Goal: Task Accomplishment & Management: Complete application form

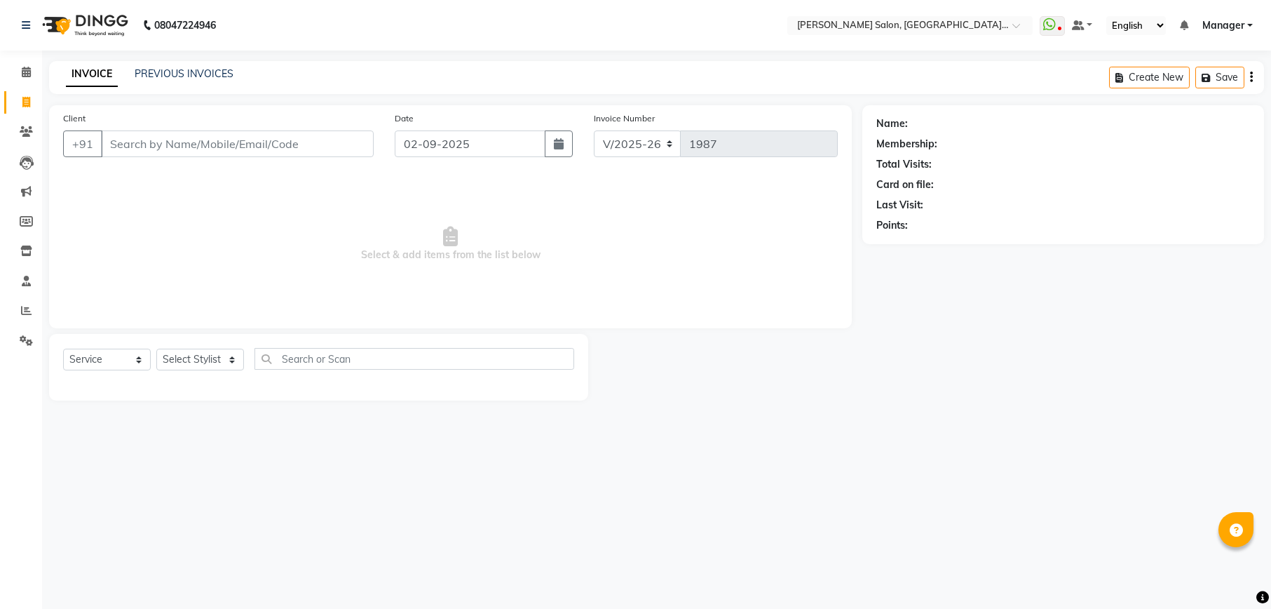
select select "6961"
select select "service"
type input "7897489600"
click at [338, 140] on span "Add Client" at bounding box center [337, 144] width 55 height 14
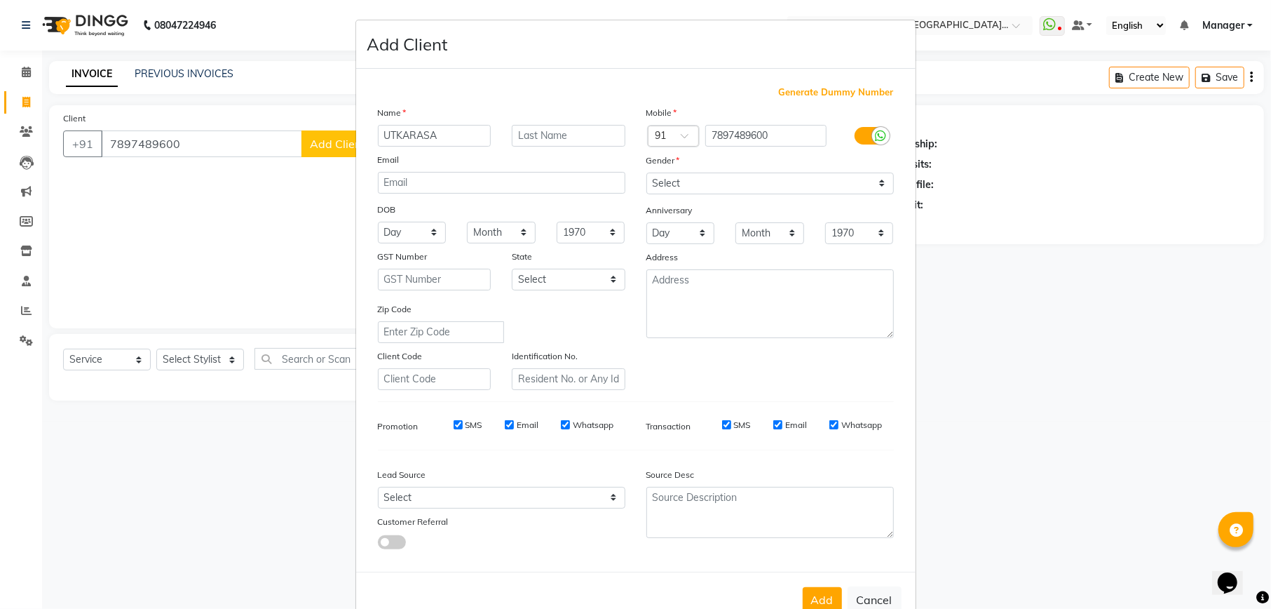
type input "UTKARASA"
click at [781, 191] on select "Select [DEMOGRAPHIC_DATA] [DEMOGRAPHIC_DATA] Other Prefer Not To Say" at bounding box center [769, 183] width 247 height 22
click at [646, 172] on select "Select [DEMOGRAPHIC_DATA] [DEMOGRAPHIC_DATA] Other Prefer Not To Say" at bounding box center [769, 183] width 247 height 22
click at [733, 179] on select "Select [DEMOGRAPHIC_DATA] [DEMOGRAPHIC_DATA] Other Prefer Not To Say" at bounding box center [769, 183] width 247 height 22
select select "[DEMOGRAPHIC_DATA]"
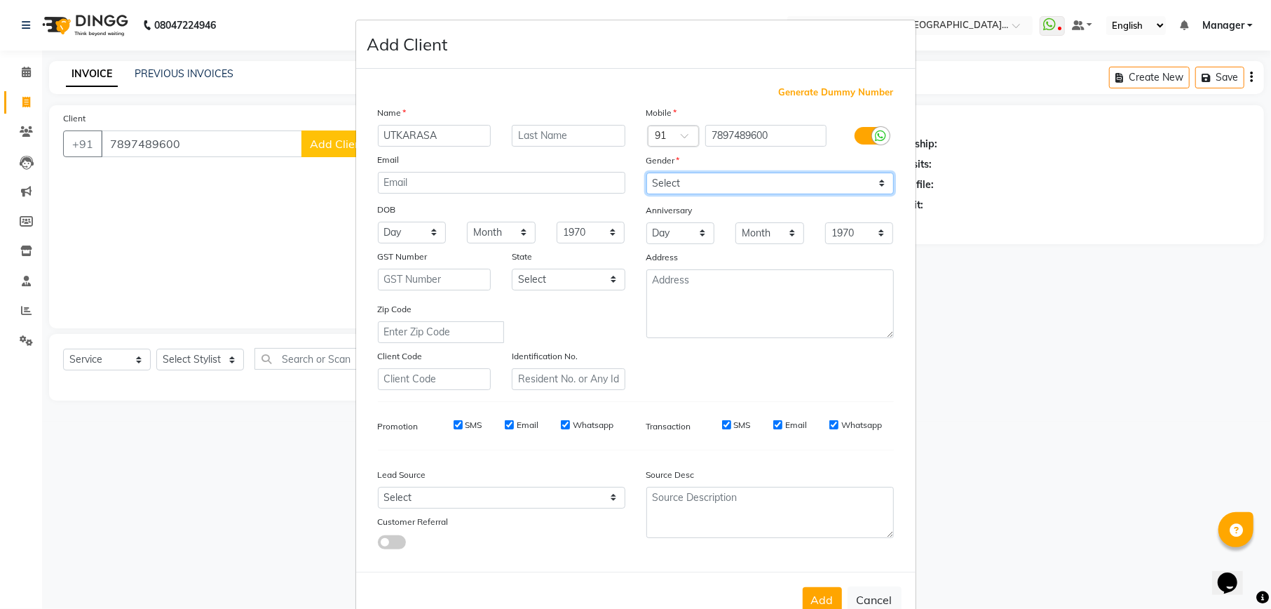
click at [646, 172] on select "Select [DEMOGRAPHIC_DATA] [DEMOGRAPHIC_DATA] Other Prefer Not To Say" at bounding box center [769, 183] width 247 height 22
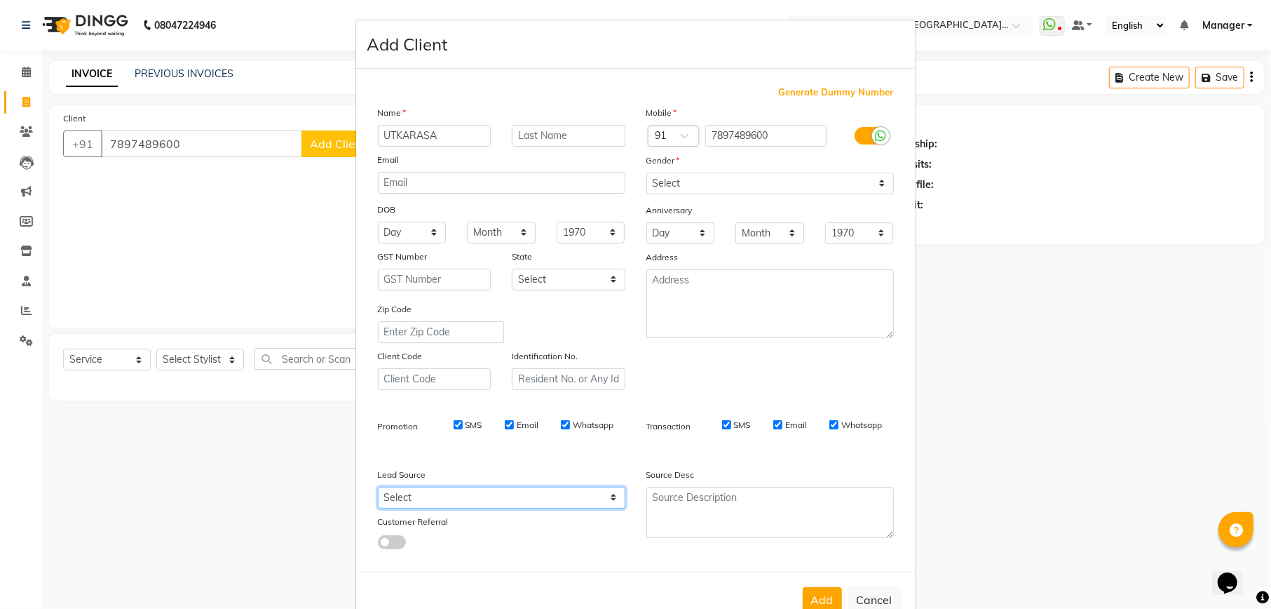
click at [454, 499] on select "Select Walk-in Referral Internet Friend Word of Mouth Advertisement Facebook Ju…" at bounding box center [501, 498] width 247 height 22
select select "48482"
click at [378, 487] on select "Select Walk-in Referral Internet Friend Word of Mouth Advertisement Facebook Ju…" at bounding box center [501, 498] width 247 height 22
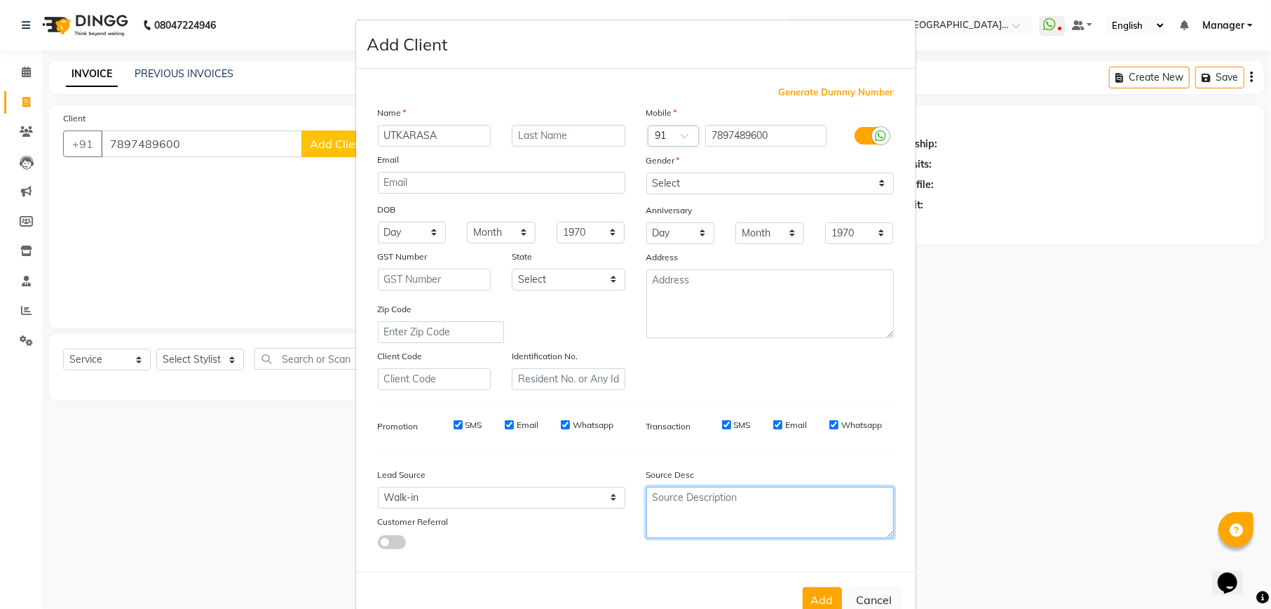
click at [746, 520] on textarea at bounding box center [769, 512] width 247 height 51
type textarea "SONAM"
click at [822, 601] on button "Add" at bounding box center [822, 599] width 39 height 25
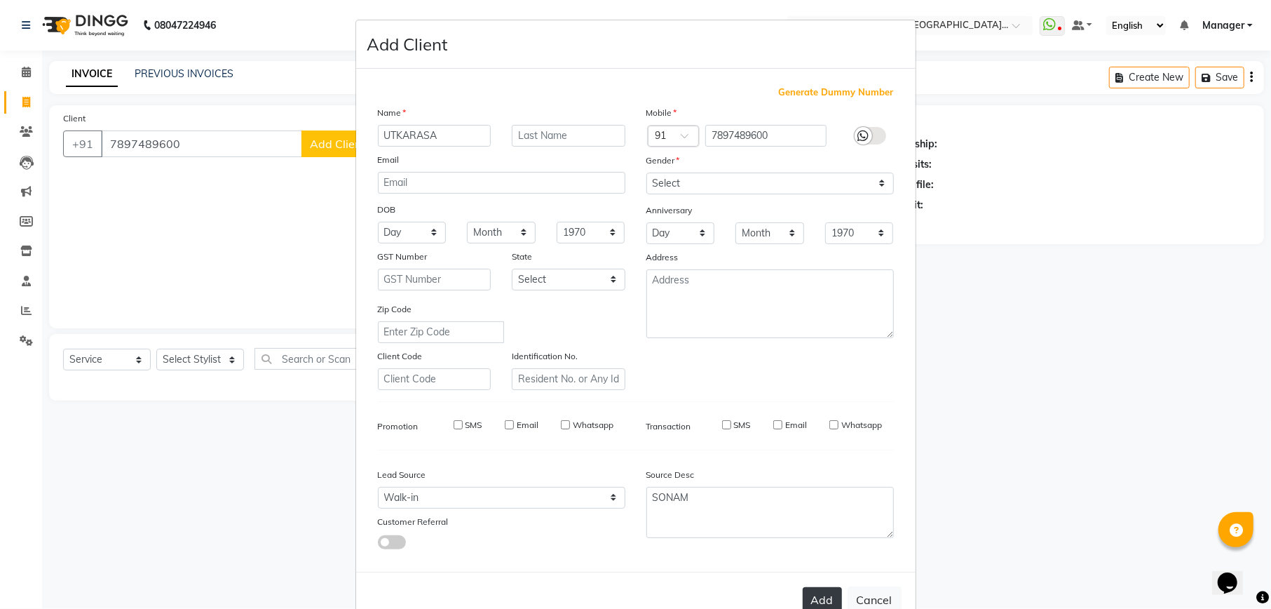
select select
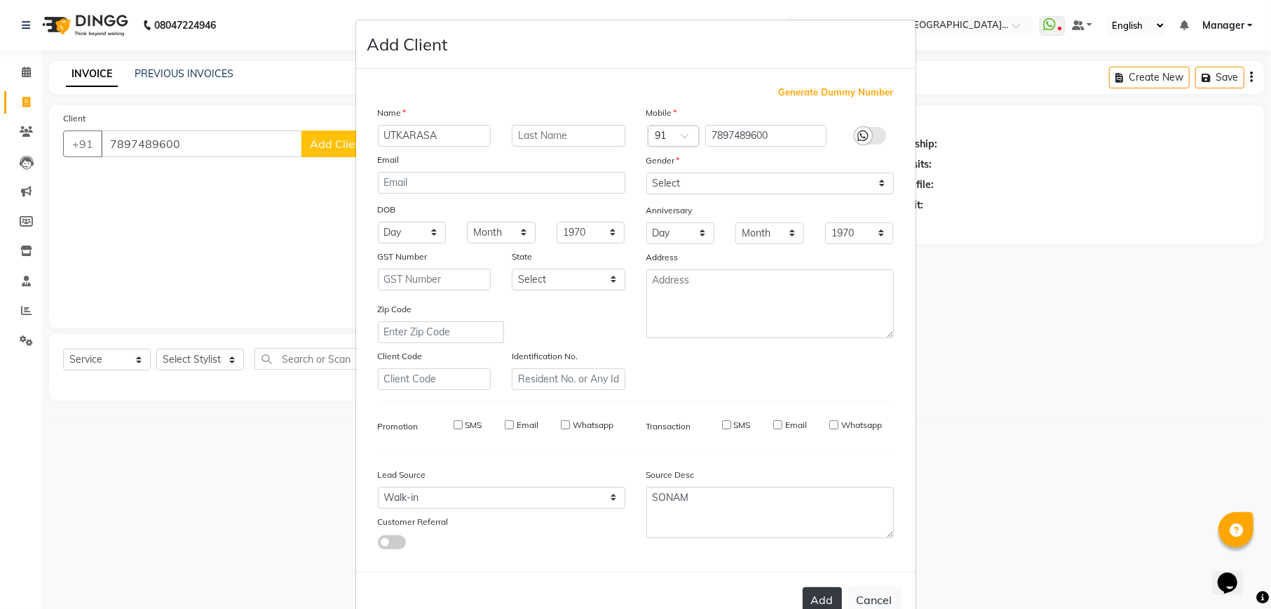
select select
checkbox input "false"
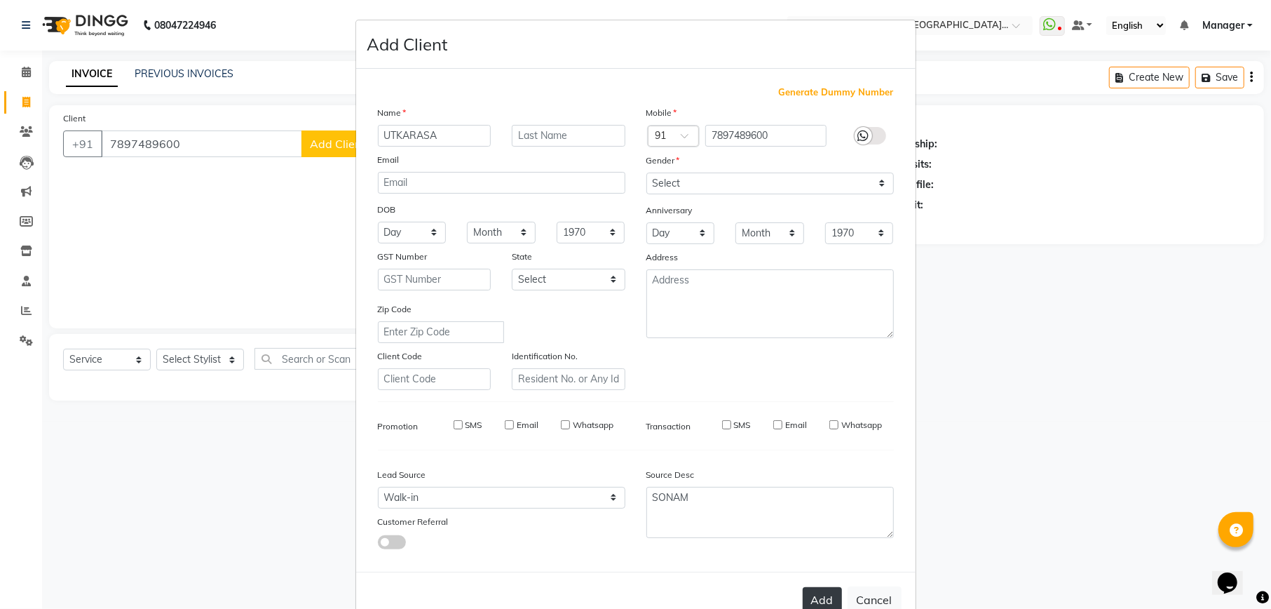
checkbox input "false"
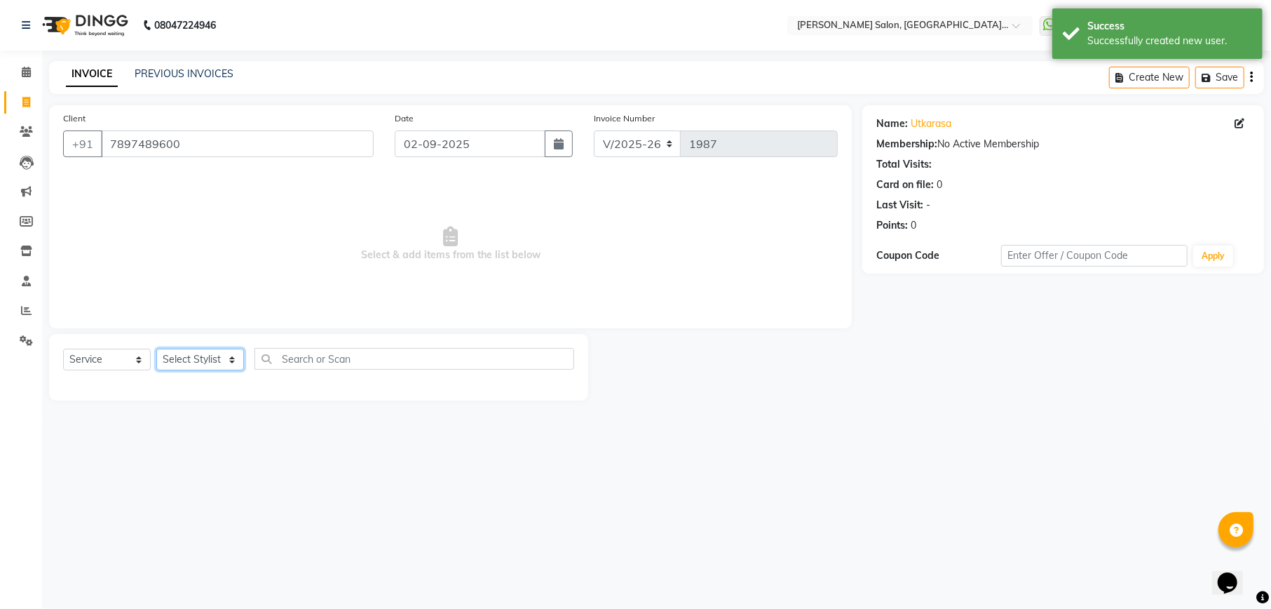
click at [200, 359] on select "Select Stylist Abhishek [PERSON_NAME] [PERSON_NAME] [PERSON_NAME] Manager [PERS…" at bounding box center [200, 359] width 88 height 22
select select "90402"
click at [156, 348] on select "Select Stylist Abhishek [PERSON_NAME] [PERSON_NAME] [PERSON_NAME] Manager [PERS…" at bounding box center [200, 359] width 88 height 22
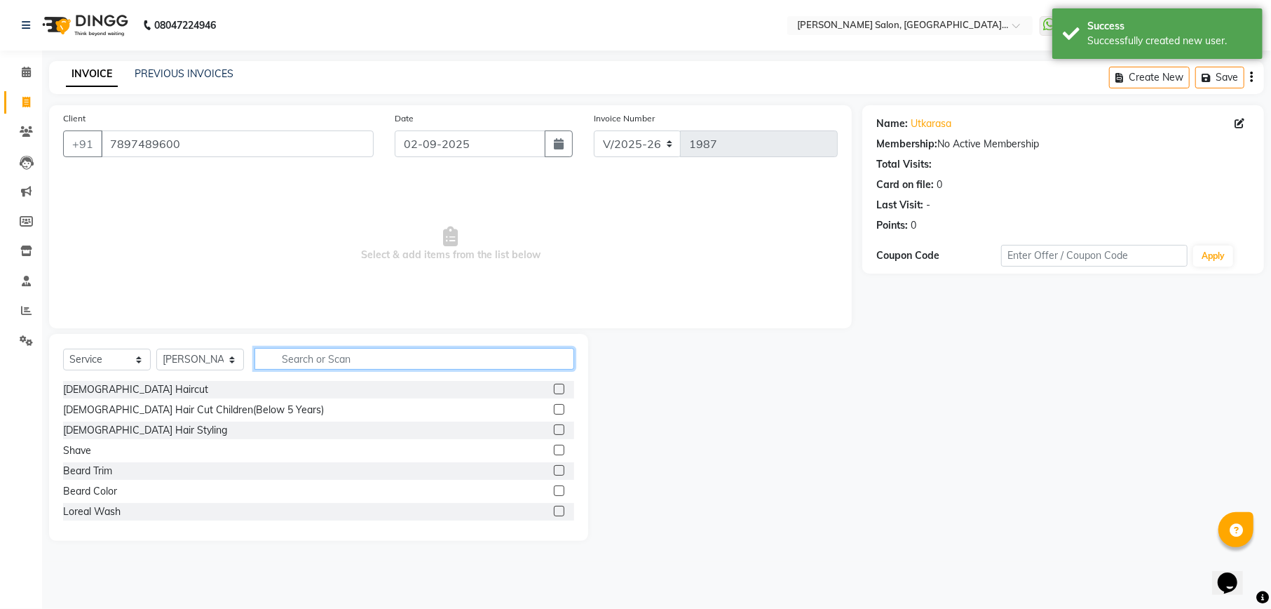
click at [371, 360] on input "text" at bounding box center [414, 359] width 320 height 22
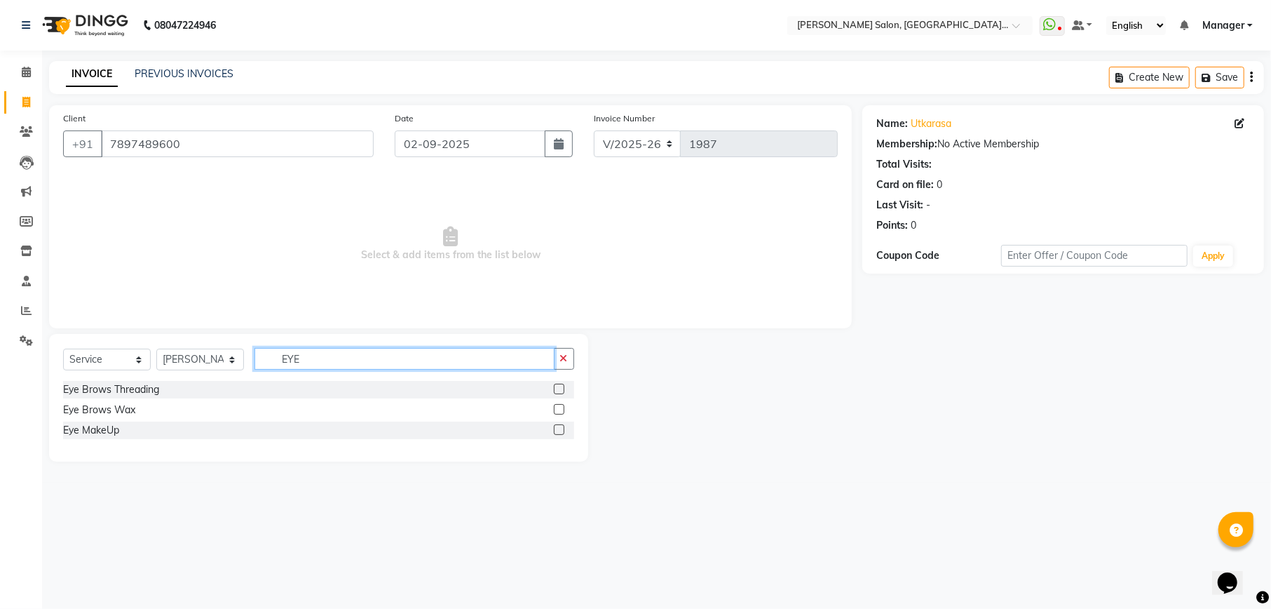
type input "EYE"
click at [556, 385] on label at bounding box center [559, 388] width 11 height 11
click at [556, 385] on input "checkbox" at bounding box center [558, 389] width 9 height 9
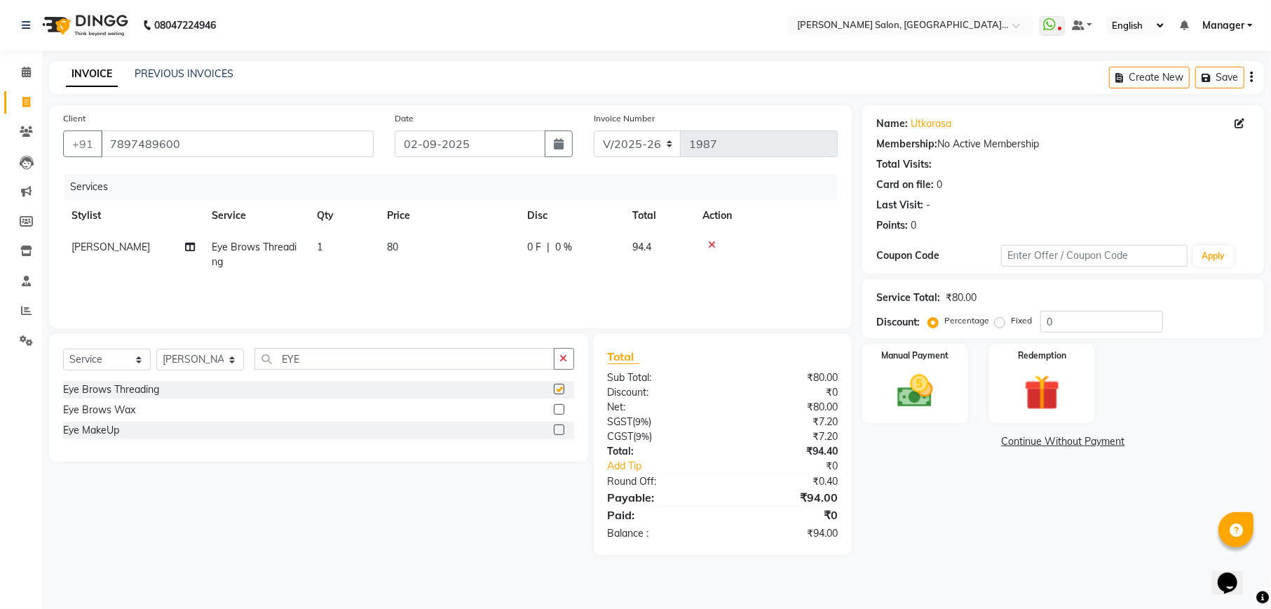
checkbox input "false"
click at [1125, 314] on input "0" at bounding box center [1101, 322] width 123 height 22
type input "05"
click at [951, 407] on div "Manual Payment" at bounding box center [915, 383] width 110 height 83
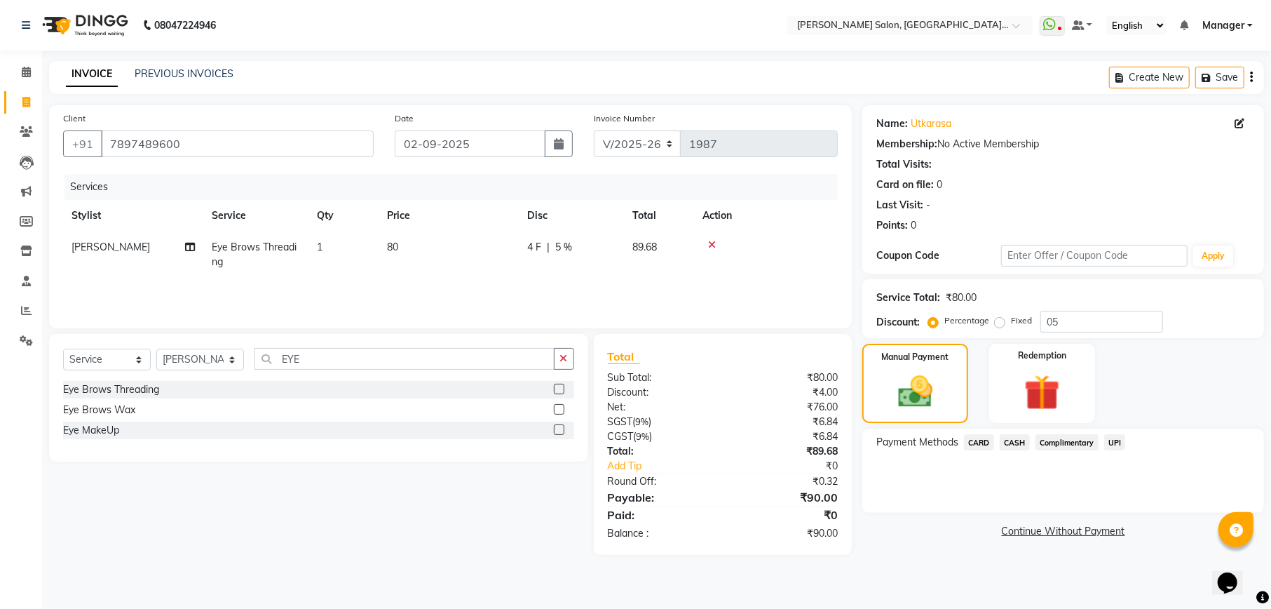
click at [1108, 440] on span "UPI" at bounding box center [1115, 442] width 22 height 16
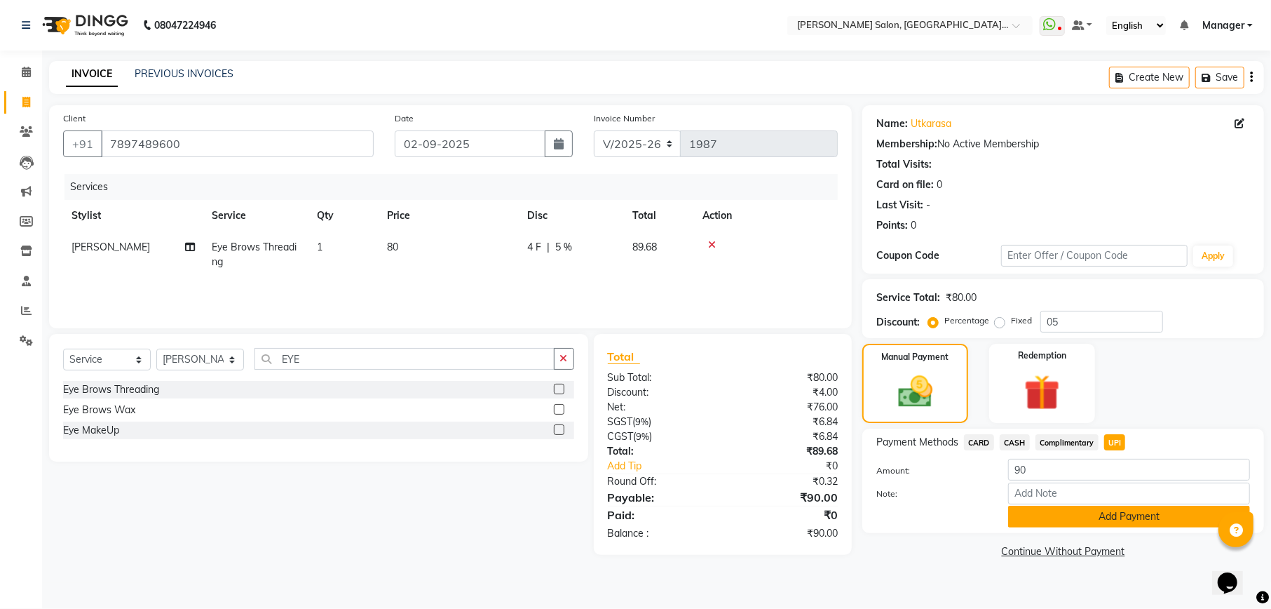
click at [1059, 523] on button "Add Payment" at bounding box center [1129, 516] width 242 height 22
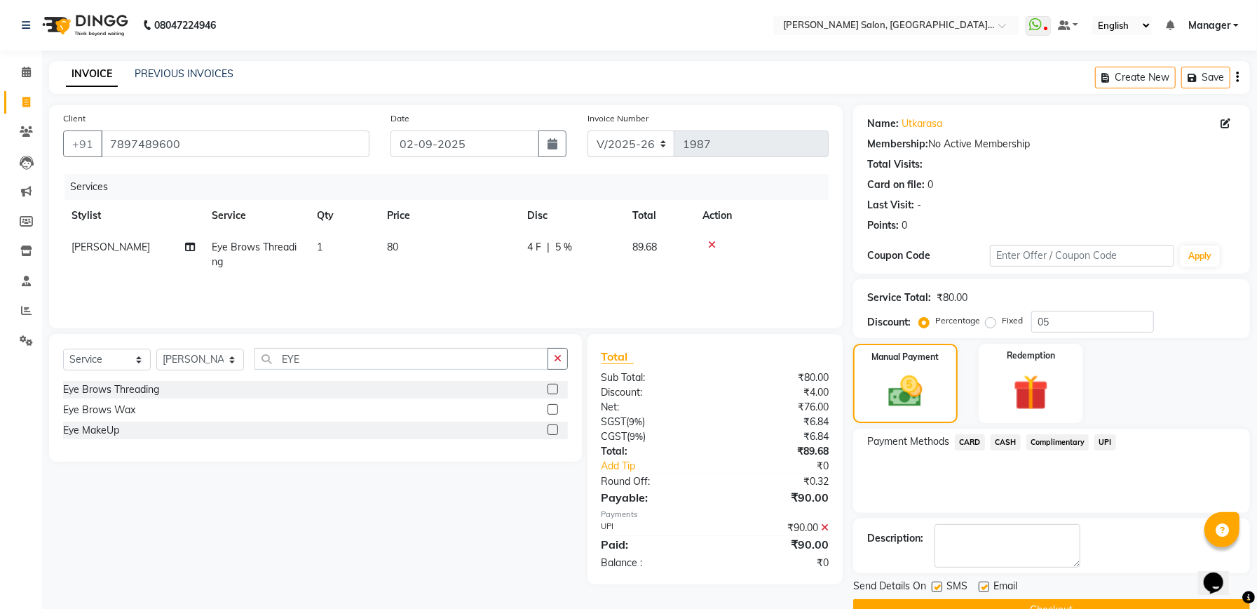
scroll to position [34, 0]
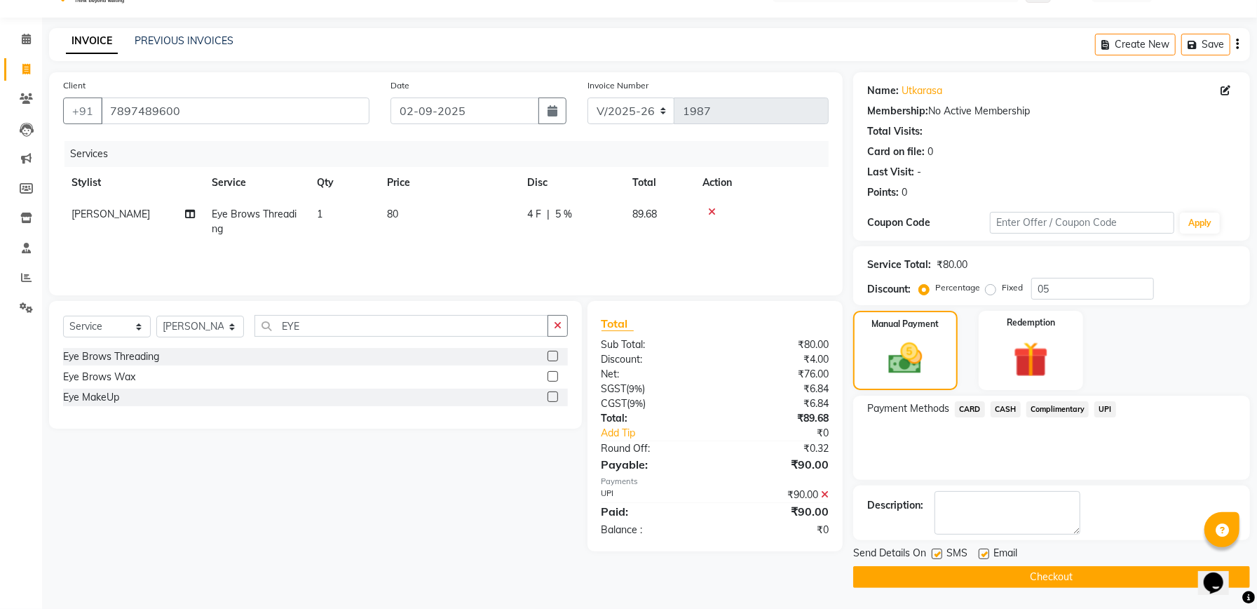
click at [1052, 568] on button "Checkout" at bounding box center [1051, 577] width 397 height 22
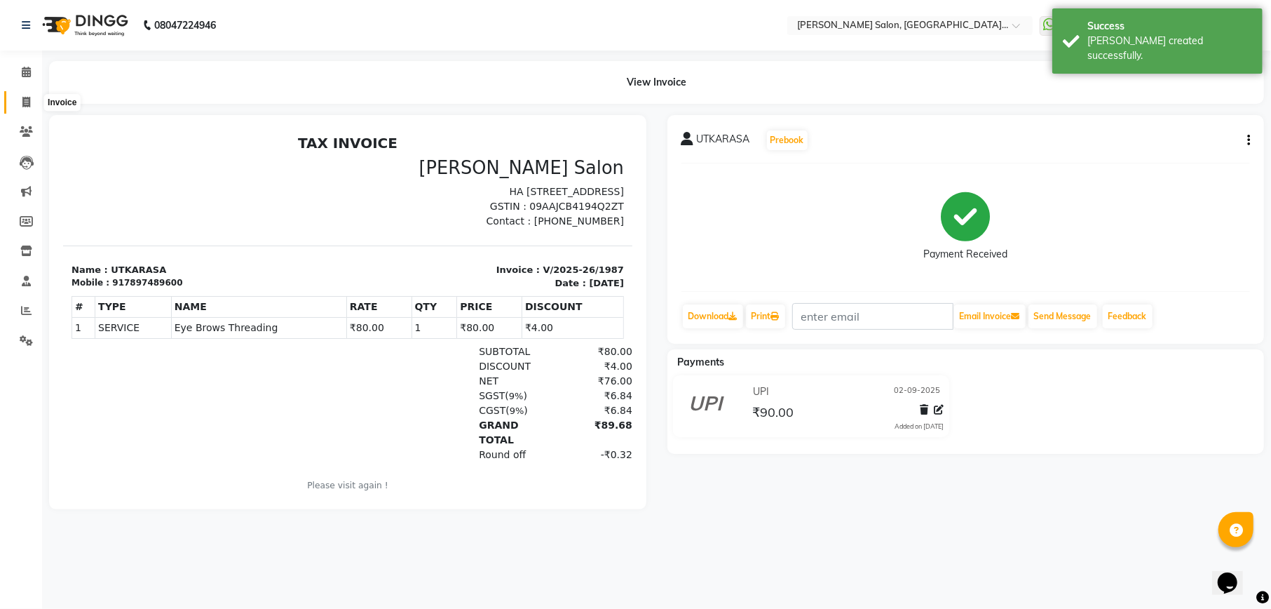
click at [25, 102] on icon at bounding box center [26, 102] width 8 height 11
select select "service"
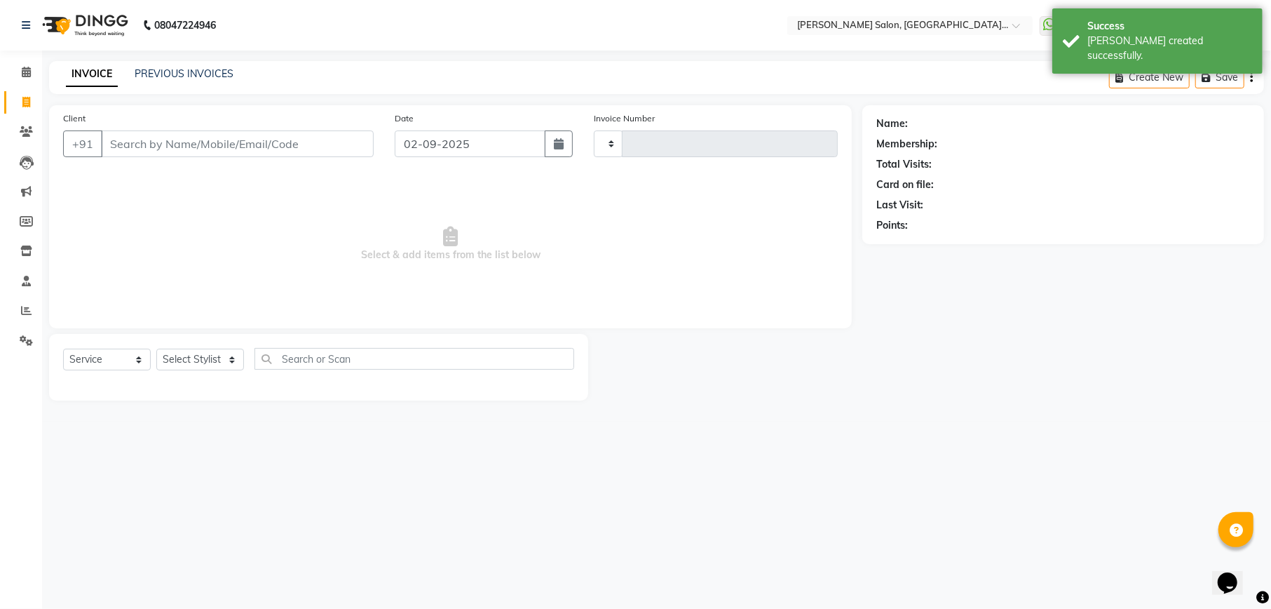
type input "1988"
select select "6961"
